Goal: Task Accomplishment & Management: Manage account settings

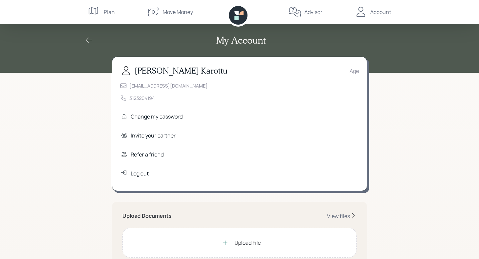
scroll to position [66, 0]
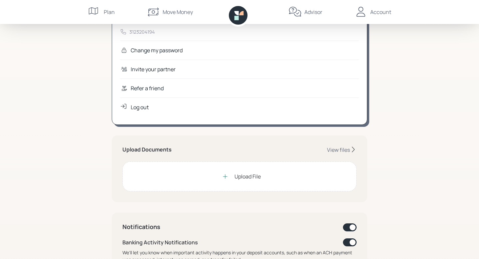
click at [201, 174] on div "Upload File" at bounding box center [239, 176] width 234 height 30
click at [226, 176] on icon at bounding box center [225, 176] width 4 height 4
click at [225, 176] on icon at bounding box center [225, 176] width 4 height 4
click at [344, 152] on div "View files" at bounding box center [338, 149] width 23 height 7
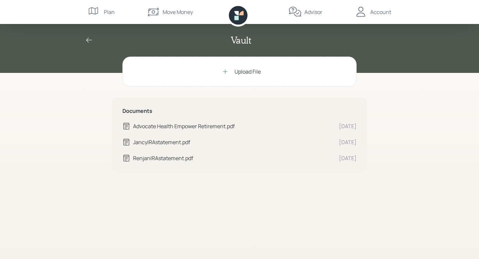
click at [89, 39] on icon at bounding box center [89, 40] width 8 height 8
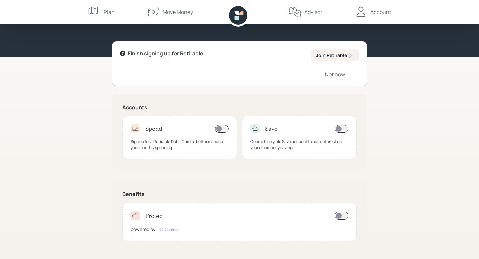
scroll to position [25, 0]
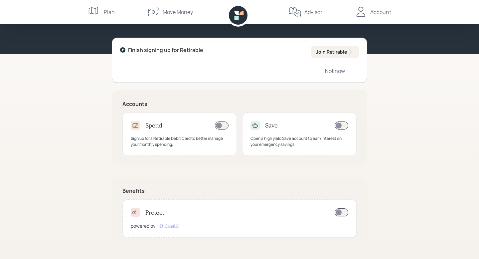
click at [337, 129] on div at bounding box center [341, 125] width 13 height 8
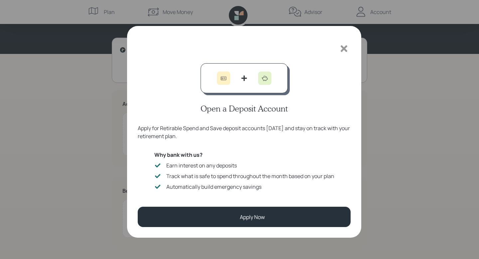
click at [344, 48] on icon at bounding box center [343, 48] width 7 height 7
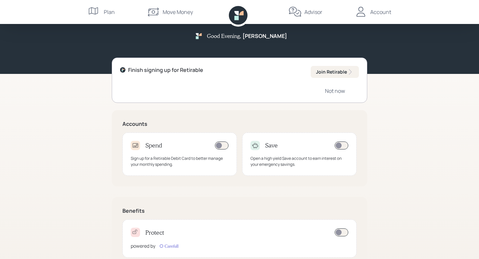
scroll to position [0, 0]
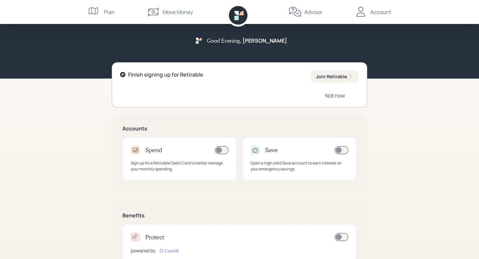
click at [339, 96] on div "Not now" at bounding box center [335, 95] width 20 height 7
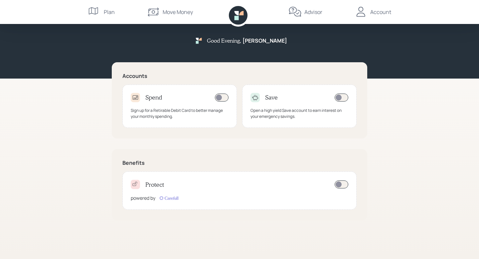
click at [299, 14] on icon at bounding box center [294, 11] width 13 height 13
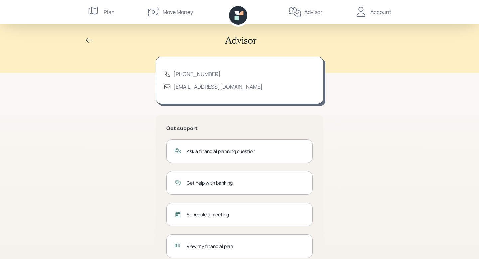
click at [372, 10] on div "Account" at bounding box center [380, 12] width 21 height 8
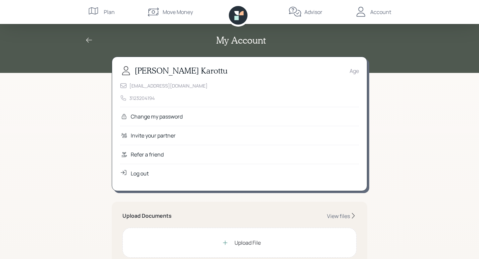
click at [138, 176] on div "Log out" at bounding box center [140, 173] width 18 height 8
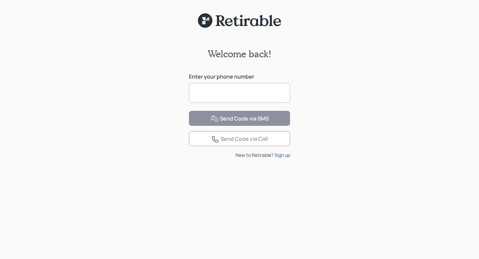
click at [247, 97] on input at bounding box center [239, 93] width 101 height 20
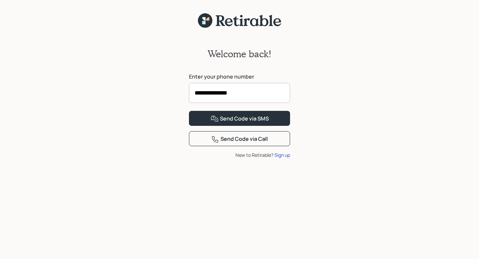
type input "**********"
click at [250, 21] on icon at bounding box center [239, 20] width 86 height 15
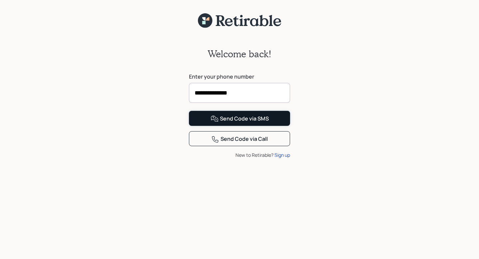
click at [259, 123] on div "Send Code via SMS" at bounding box center [239, 119] width 58 height 8
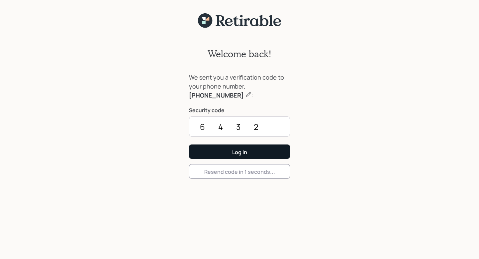
type input "6432"
click at [221, 155] on button "Log In" at bounding box center [239, 151] width 101 height 14
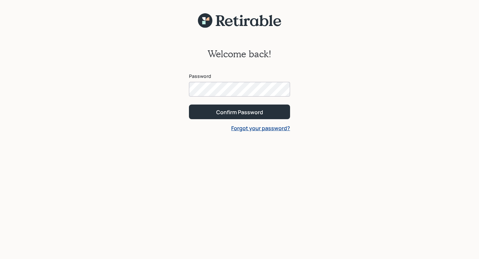
click at [189, 104] on button "Confirm Password" at bounding box center [239, 111] width 101 height 14
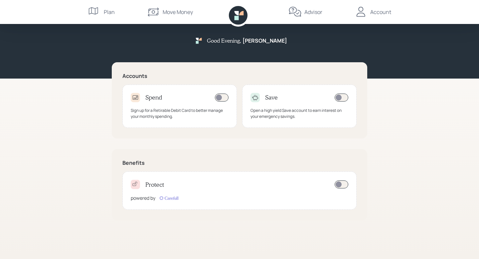
click at [379, 12] on div "Account" at bounding box center [380, 12] width 21 height 8
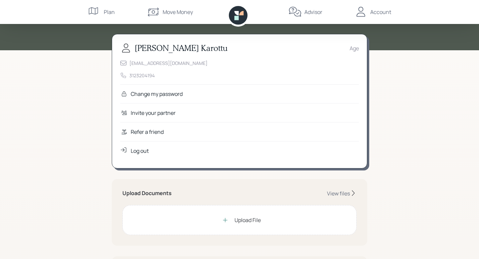
scroll to position [9, 0]
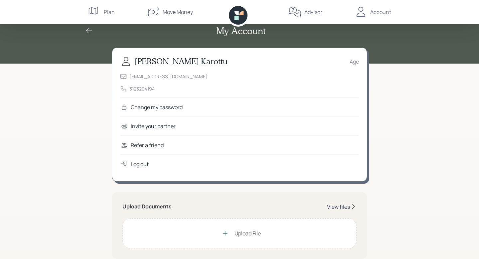
click at [331, 208] on div "View files" at bounding box center [338, 206] width 23 height 7
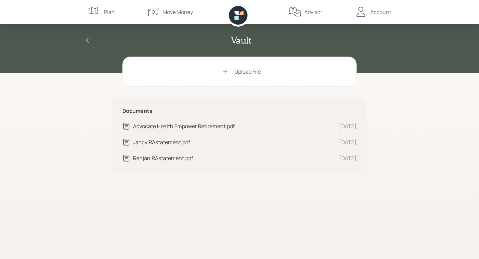
click at [380, 12] on div "Account" at bounding box center [380, 12] width 21 height 8
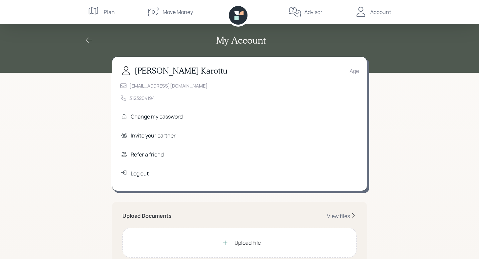
click at [216, 174] on div "Log out" at bounding box center [239, 173] width 239 height 19
